Goal: Task Accomplishment & Management: Use online tool/utility

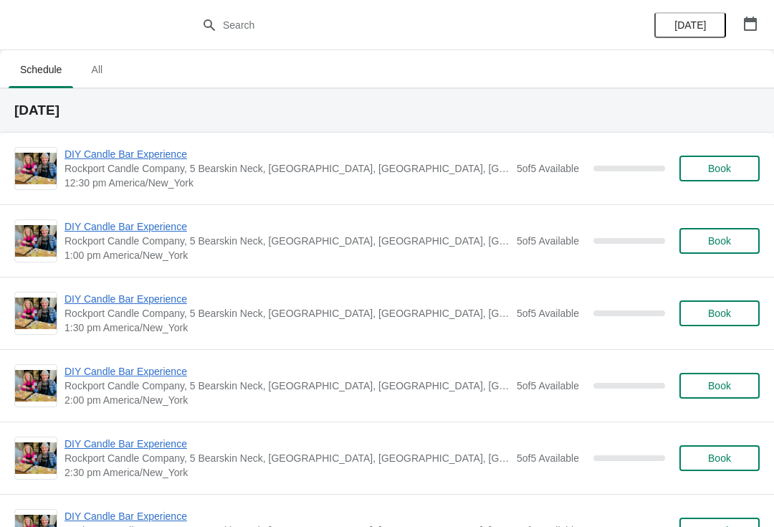
scroll to position [-1, 0]
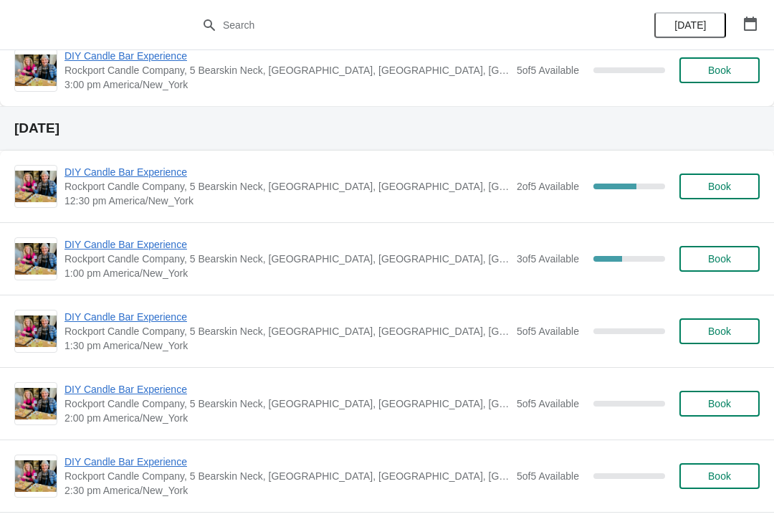
scroll to position [461, 0]
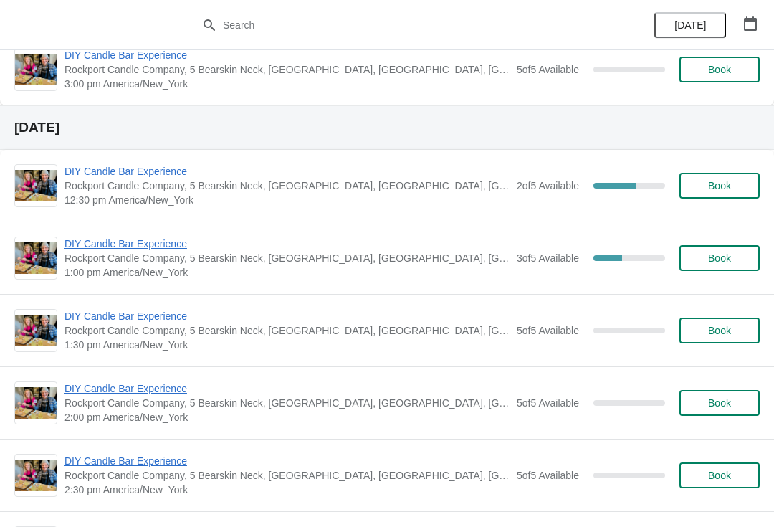
click at [325, 239] on span "DIY Candle Bar Experience" at bounding box center [286, 243] width 445 height 14
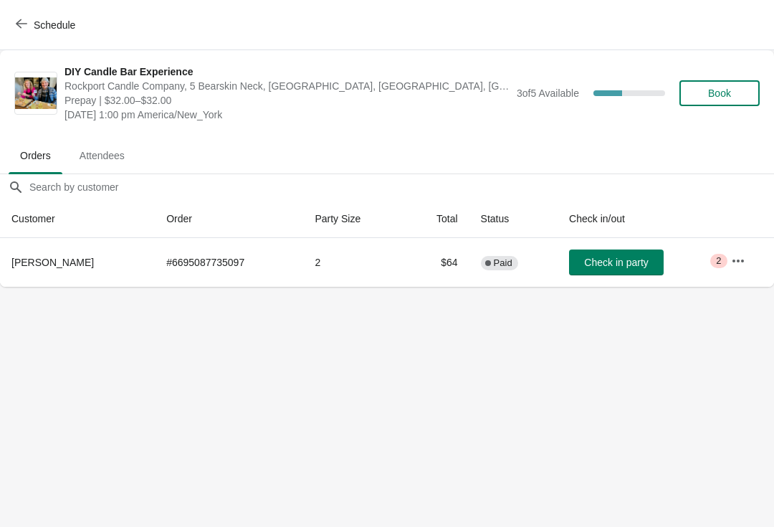
click at [635, 258] on span "Check in party" at bounding box center [616, 261] width 64 height 11
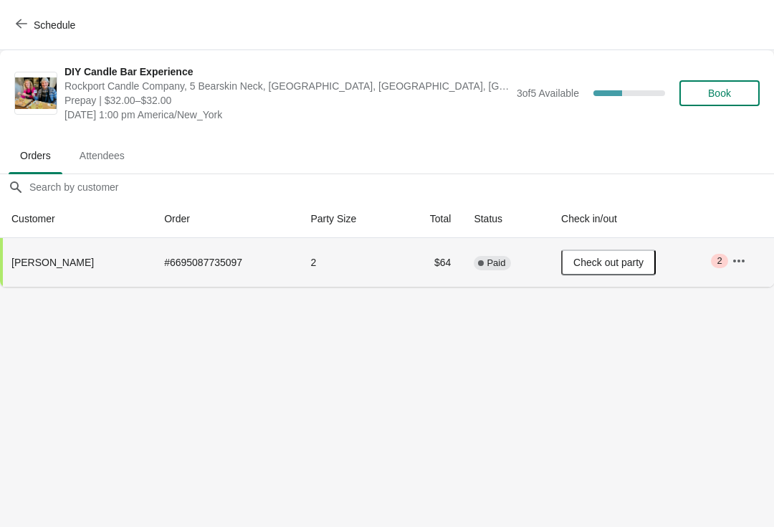
click at [57, 29] on span "Schedule" at bounding box center [55, 24] width 42 height 11
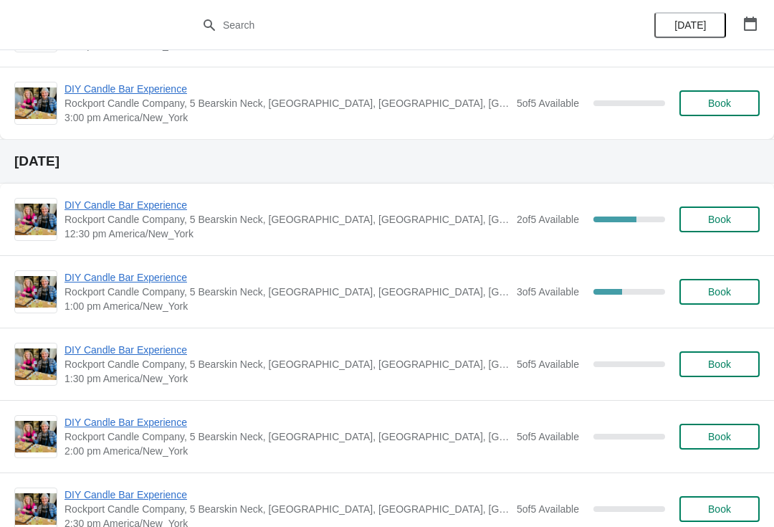
scroll to position [429, 0]
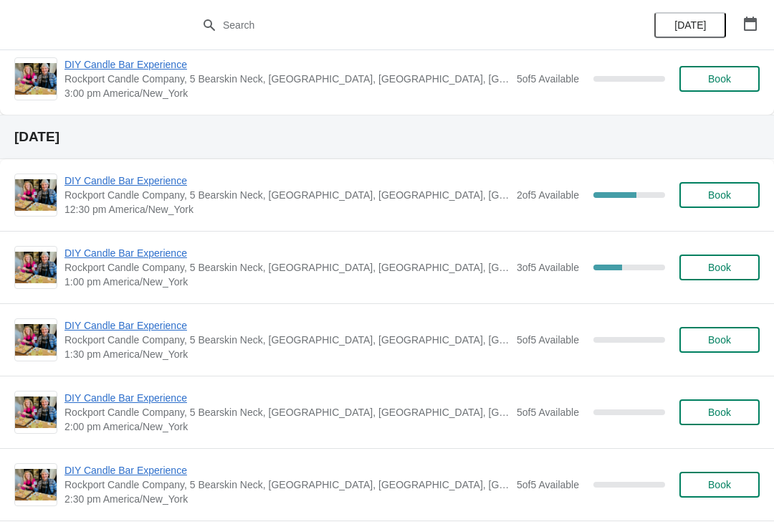
scroll to position [452, 0]
click at [175, 249] on span "DIY Candle Bar Experience" at bounding box center [286, 252] width 445 height 14
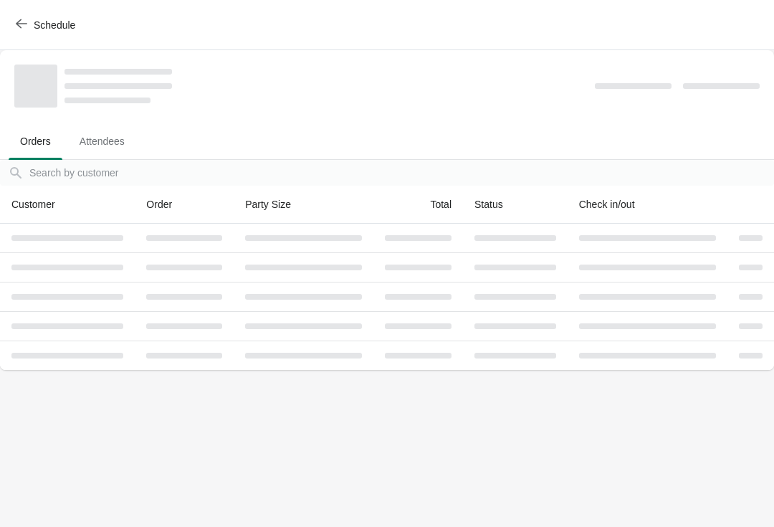
scroll to position [0, 0]
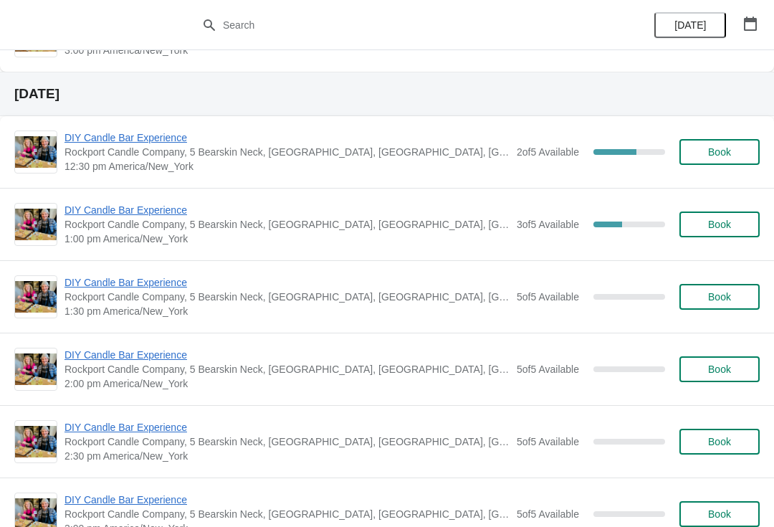
scroll to position [510, 0]
